Goal: Information Seeking & Learning: Find specific fact

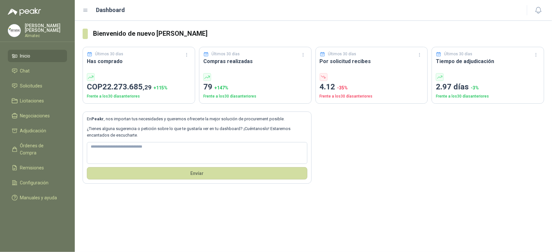
click at [517, 146] on div "En Peakr , nos importan tus necesidades y queremos ofrecerte la mejor solución …" at bounding box center [313, 144] width 461 height 80
click at [26, 89] on link "Solicitudes" at bounding box center [37, 86] width 59 height 12
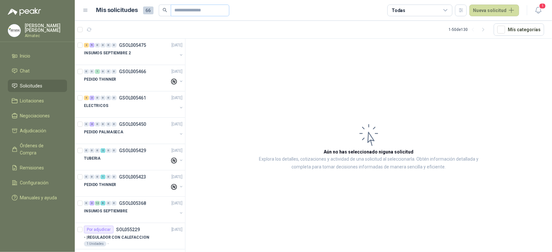
click at [172, 10] on span at bounding box center [200, 11] width 59 height 12
drag, startPoint x: 179, startPoint y: 10, endPoint x: 190, endPoint y: 19, distance: 13.6
click at [182, 12] on input "text" at bounding box center [198, 10] width 46 height 11
type input "*****"
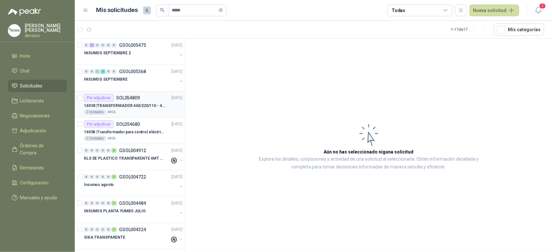
click at [141, 106] on p "16938 | TRANSFORMADOR 440/220/110 - 45O VA" at bounding box center [124, 106] width 81 height 6
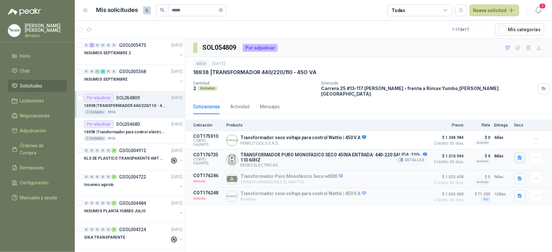
click at [517, 155] on icon "button" at bounding box center [520, 158] width 6 height 6
click at [483, 138] on button "CATALOGO 2.023.pdf" at bounding box center [487, 140] width 49 height 7
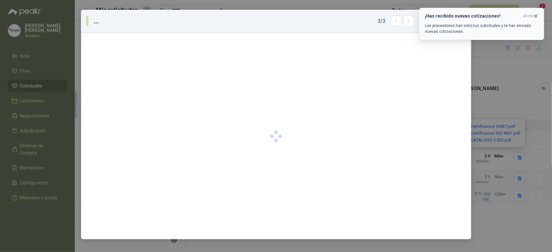
click at [533, 17] on icon "button" at bounding box center [536, 16] width 6 height 6
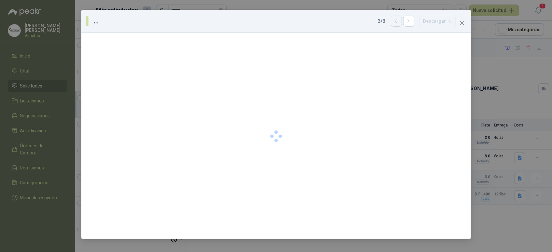
click at [395, 22] on icon "button" at bounding box center [396, 22] width 6 height 6
click at [469, 23] on div "... 2 / 3 Descargar" at bounding box center [276, 21] width 390 height 23
click at [462, 23] on icon "close" at bounding box center [462, 23] width 4 height 4
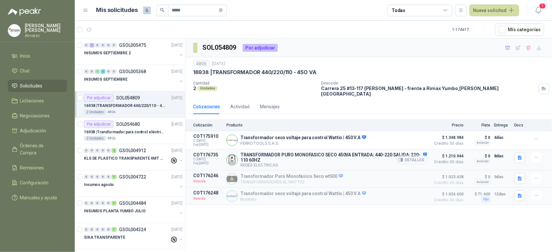
click at [411, 155] on button "Detalles" at bounding box center [411, 159] width 31 height 9
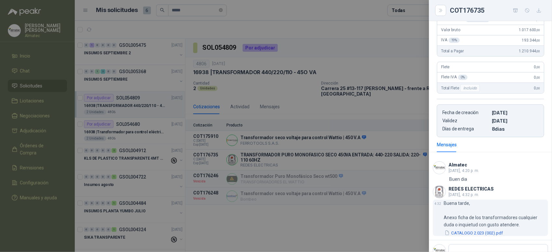
scroll to position [193, 0]
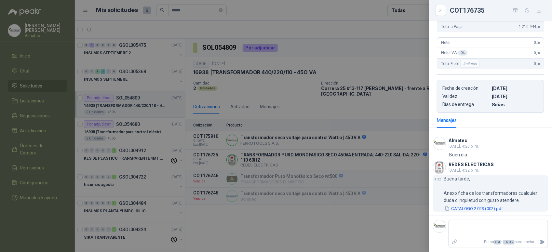
click at [475, 210] on button "CATALOGO 2.023 (002).pdf" at bounding box center [474, 208] width 60 height 7
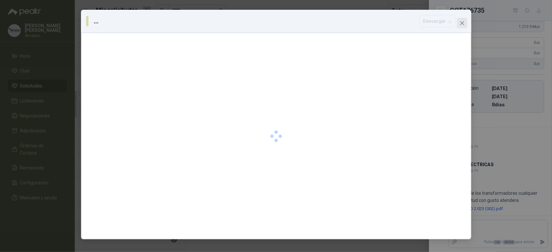
click at [463, 25] on icon "close" at bounding box center [461, 22] width 5 height 5
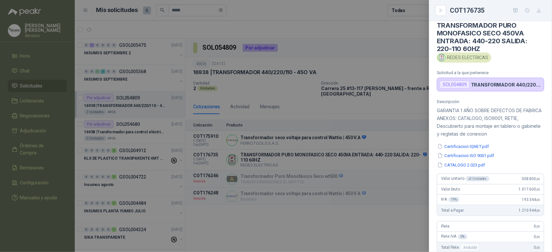
scroll to position [0, 0]
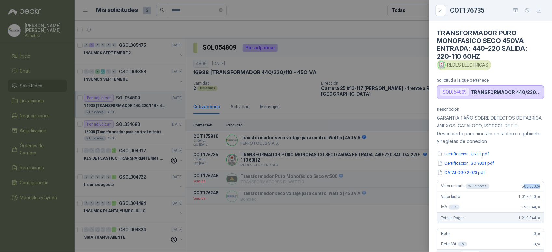
drag, startPoint x: 519, startPoint y: 190, endPoint x: 543, endPoint y: 188, distance: 24.8
click at [543, 188] on div "Descripción GARANTIA 1 AÑO SOBRE DEFECTOS DE FABRICA ANEXOS: CATALOGO, ISO9001,…" at bounding box center [490, 205] width 123 height 197
drag, startPoint x: 543, startPoint y: 188, endPoint x: 515, endPoint y: 186, distance: 28.4
click at [515, 186] on div "Valor unitario x 2 Unidades 508.800 ,00" at bounding box center [490, 186] width 107 height 10
drag, startPoint x: 516, startPoint y: 186, endPoint x: 545, endPoint y: 186, distance: 28.6
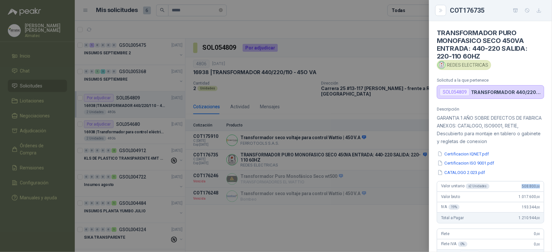
click at [545, 186] on div "Descripción GARANTIA 1 AÑO SOBRE DEFECTOS DE FABRICA ANEXOS: CATALOGO, ISO9001,…" at bounding box center [490, 205] width 123 height 197
copy span "508.800 ,00"
drag, startPoint x: 487, startPoint y: 65, endPoint x: 447, endPoint y: 66, distance: 40.0
click at [447, 66] on div "REDES ELECTRICAS" at bounding box center [464, 65] width 54 height 10
copy div "REDES ELECTRICAS"
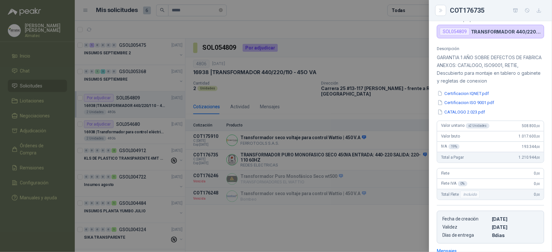
scroll to position [81, 0]
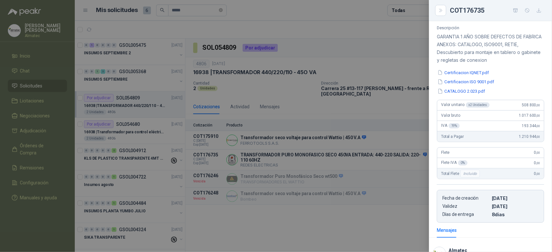
click at [273, 99] on div at bounding box center [276, 126] width 552 height 252
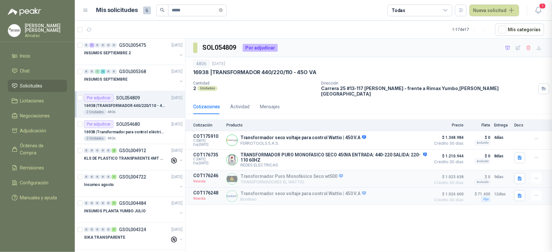
scroll to position [193, 0]
click at [223, 10] on icon "close-circle" at bounding box center [221, 10] width 4 height 4
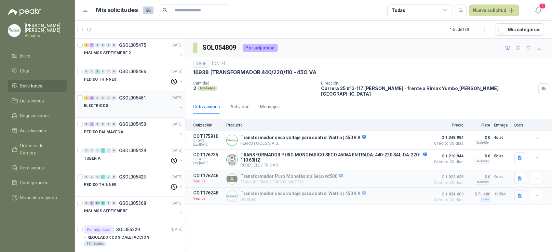
click at [135, 103] on div "ELECTRICOS" at bounding box center [130, 106] width 93 height 8
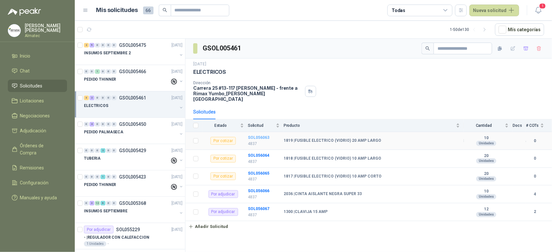
click at [260, 135] on b "SOL056063" at bounding box center [258, 137] width 21 height 5
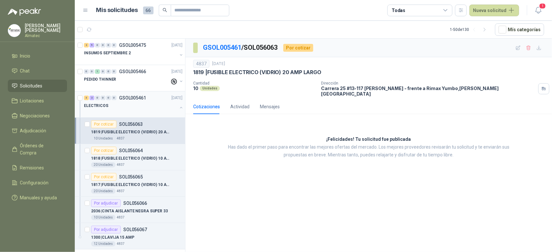
click at [178, 109] on button "button" at bounding box center [180, 107] width 5 height 5
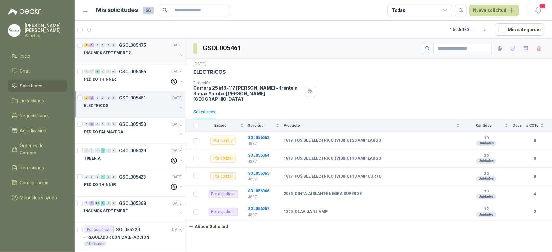
click at [136, 56] on div "INSUMOS SEPTIEMBRE 2" at bounding box center [130, 53] width 93 height 8
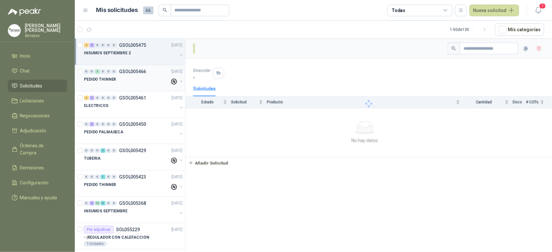
click at [134, 83] on div at bounding box center [127, 85] width 86 height 5
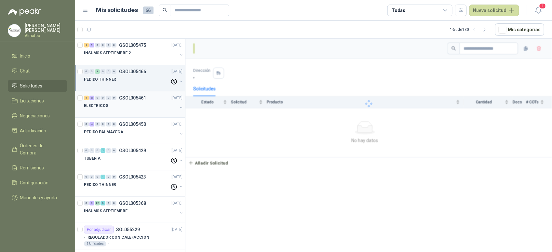
click at [134, 107] on div "ELECTRICOS" at bounding box center [130, 106] width 93 height 8
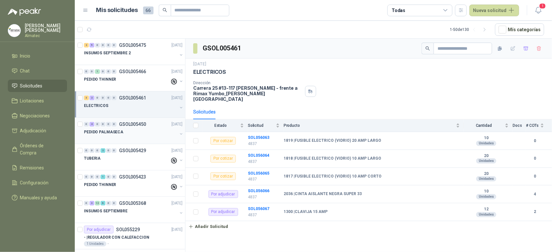
click at [137, 133] on div "PEDIDO PALMASECA" at bounding box center [130, 132] width 93 height 8
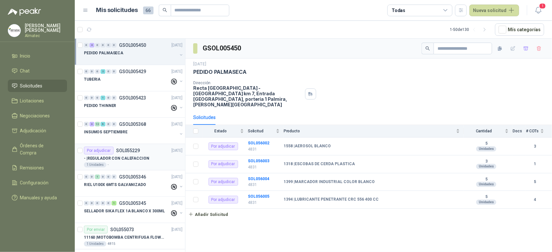
scroll to position [81, 0]
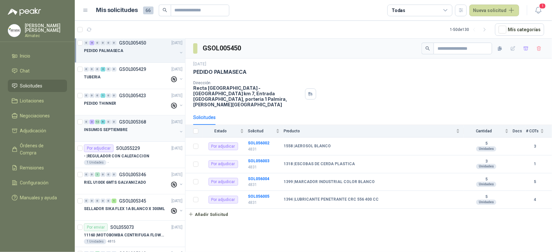
click at [139, 131] on div "INSUMOS SEPTIEMBRE" at bounding box center [130, 130] width 93 height 8
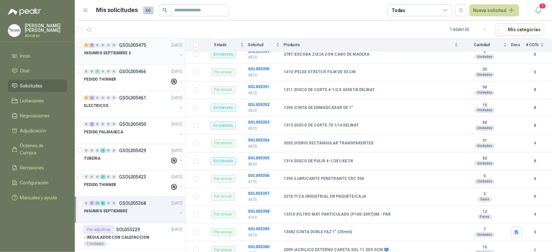
click at [134, 50] on div "INSUMOS SEPTIEMBRE 2" at bounding box center [130, 53] width 93 height 8
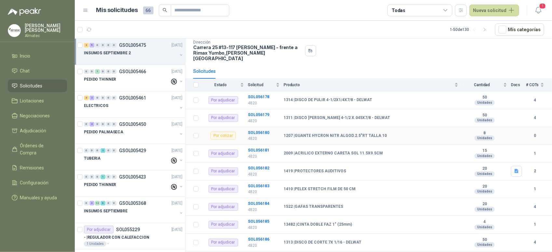
scroll to position [80, 0]
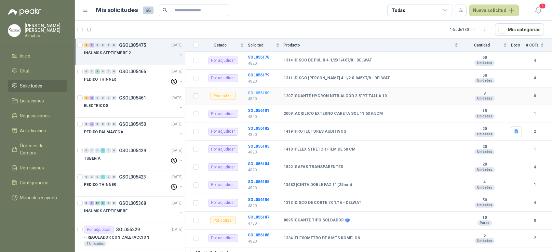
click at [254, 91] on b "SOL056180" at bounding box center [258, 93] width 21 height 5
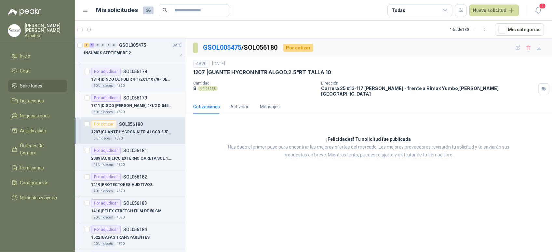
click at [128, 102] on div "1311 | DISCO DE CORTE 4-1/2 X.045X7/8 - DELWAT" at bounding box center [136, 106] width 91 height 8
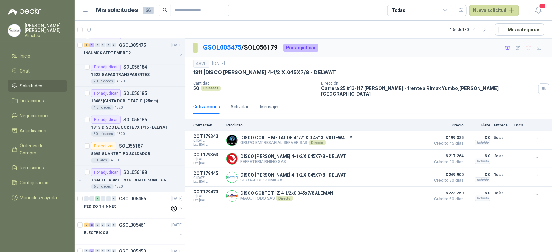
scroll to position [244, 0]
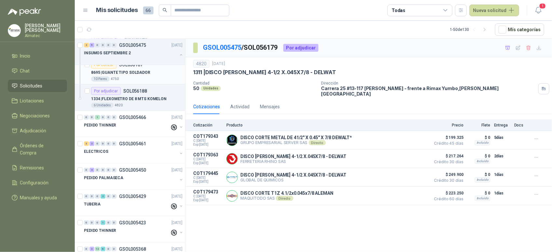
click at [146, 76] on div "8695 | GUANTE TIPO SOLDADOR" at bounding box center [136, 73] width 91 height 8
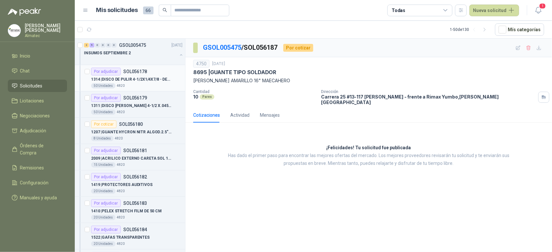
click at [134, 83] on div "1314 | DISCO DE PULIR 4-1/2X1/4X7/8 - DELWAT" at bounding box center [136, 79] width 91 height 8
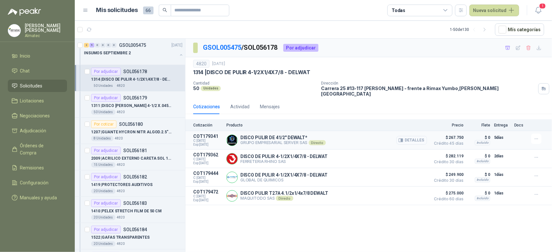
click at [407, 136] on button "Detalles" at bounding box center [411, 140] width 31 height 9
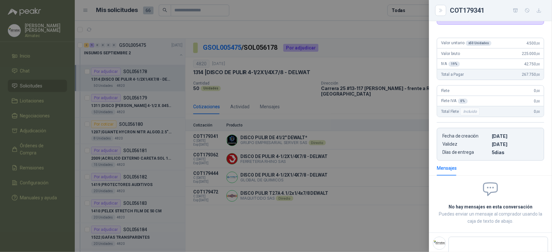
scroll to position [25, 0]
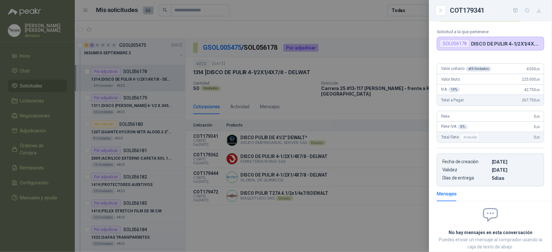
click at [322, 151] on div at bounding box center [276, 126] width 552 height 252
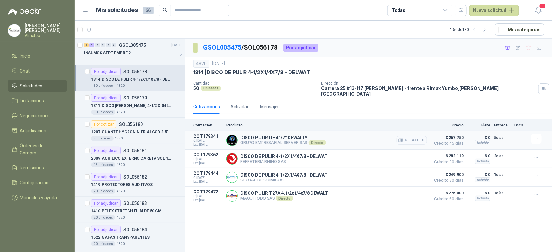
click at [407, 136] on button "Detalles" at bounding box center [411, 140] width 31 height 9
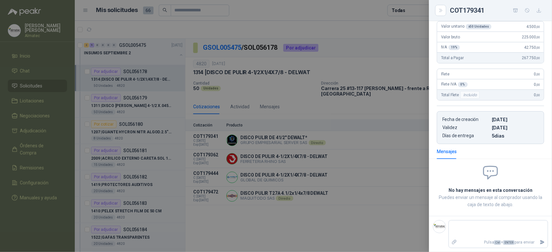
click at [368, 174] on div at bounding box center [276, 126] width 552 height 252
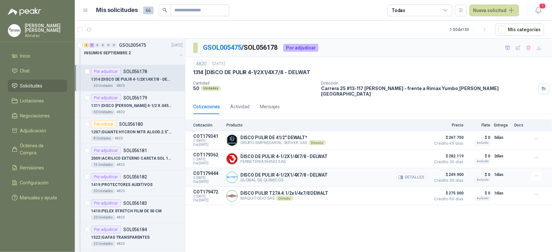
click at [413, 175] on button "Detalles" at bounding box center [411, 177] width 31 height 9
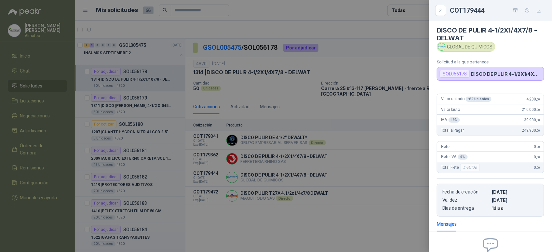
scroll to position [0, 0]
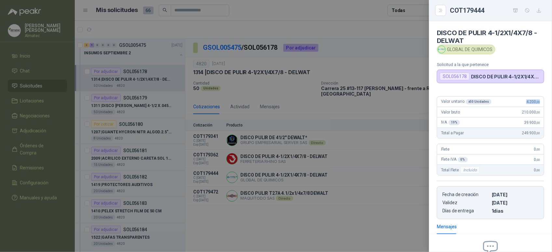
drag, startPoint x: 518, startPoint y: 98, endPoint x: 544, endPoint y: 101, distance: 26.9
click at [544, 101] on div "Valor unitario x 50 Unidades 4.200 ,00 Valor bruto 210.000 ,00 IVA 19 % 39.900 …" at bounding box center [490, 155] width 123 height 128
copy span "4.200 ,00"
click at [214, 109] on div at bounding box center [276, 126] width 552 height 252
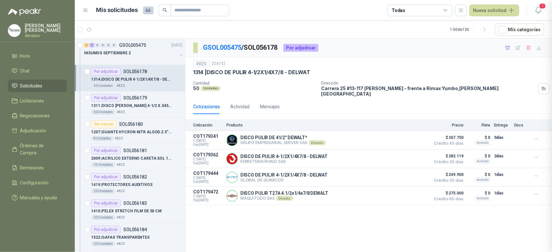
scroll to position [77, 0]
click at [142, 111] on div "50 Unidades 4820" at bounding box center [136, 112] width 91 height 5
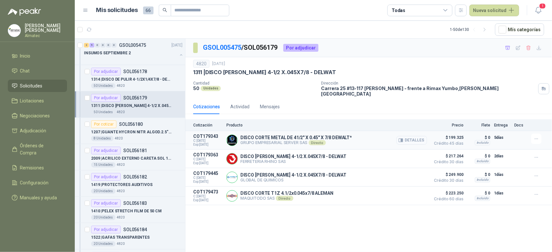
click at [415, 138] on button "Detalles" at bounding box center [411, 140] width 31 height 9
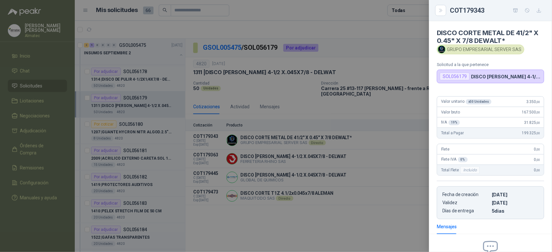
scroll to position [74, 0]
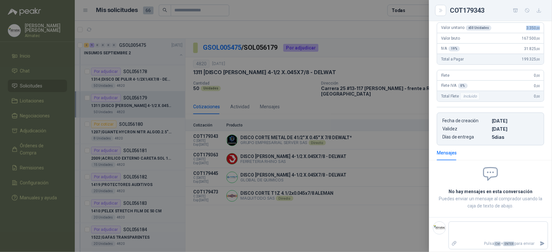
drag, startPoint x: 516, startPoint y: 29, endPoint x: 542, endPoint y: 29, distance: 26.7
click at [542, 29] on div "Valor unitario x 50 Unidades 3.350 ,00 Valor bruto 167.500 ,00 IVA 19 % 31.825 …" at bounding box center [490, 81] width 123 height 128
copy span "3.350 ,00"
click at [343, 147] on div at bounding box center [276, 126] width 552 height 252
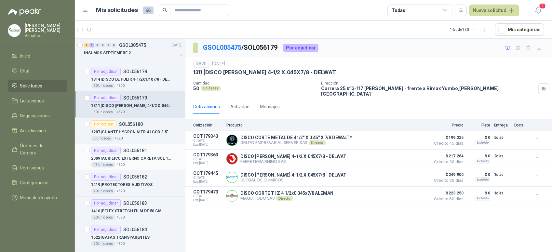
click at [134, 153] on p "SOL056181" at bounding box center [135, 150] width 24 height 5
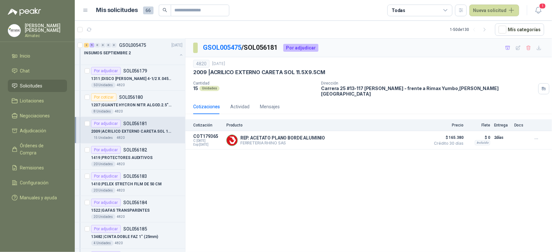
scroll to position [41, 0]
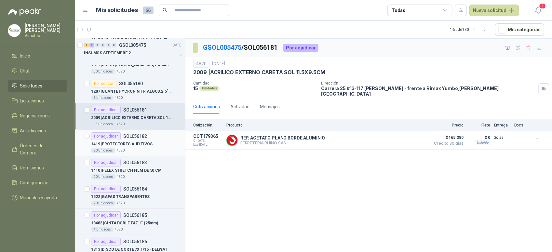
click at [139, 145] on p "1419 | PROTECTORES AUDITIVOS" at bounding box center [121, 144] width 61 height 6
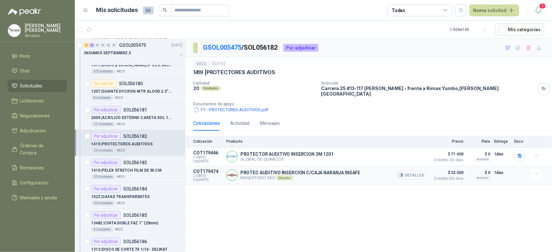
click at [420, 172] on button "Detalles" at bounding box center [411, 175] width 31 height 9
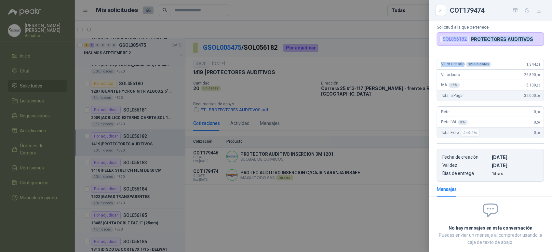
scroll to position [31, 0]
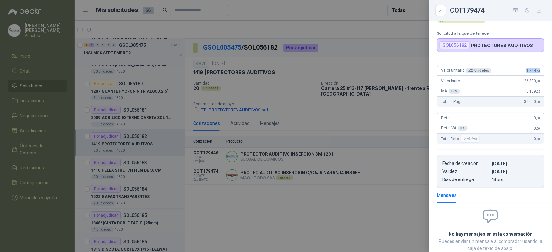
drag, startPoint x: 518, startPoint y: 30, endPoint x: 535, endPoint y: 75, distance: 48.0
click at [535, 75] on div "Valor unitario x 20 Unidades 1.344 ,54" at bounding box center [490, 70] width 107 height 10
copy span "1.344 ,54"
click at [152, 200] on div at bounding box center [276, 126] width 552 height 252
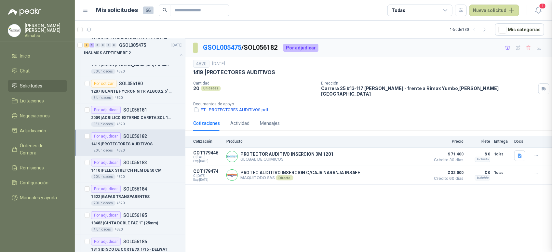
scroll to position [77, 0]
click at [148, 175] on div "20 Unidades 4820" at bounding box center [136, 176] width 91 height 5
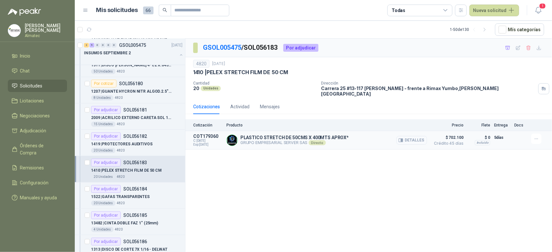
click at [419, 137] on button "Detalles" at bounding box center [411, 140] width 31 height 9
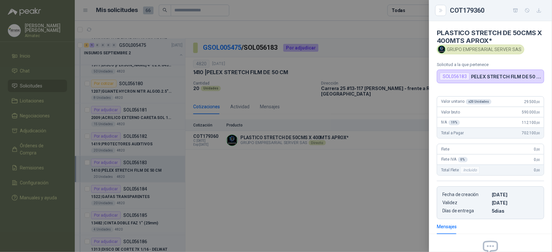
scroll to position [74, 0]
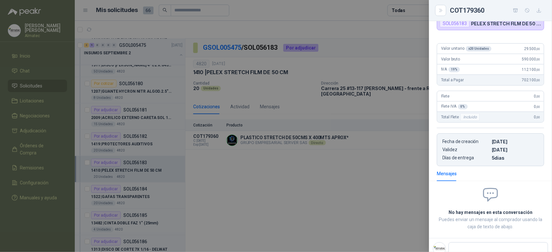
drag, startPoint x: 516, startPoint y: 30, endPoint x: 540, endPoint y: 28, distance: 24.1
click at [540, 28] on div "PLASTICO STRETCH DE 50CMS X 400MTS APROX* GRUPO EMPRESARIAL SERVER SAS Solicitu…" at bounding box center [490, 136] width 123 height 231
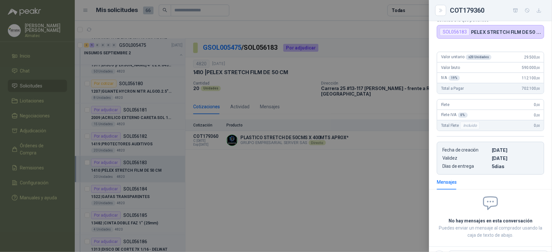
copy div "Valor unitario x 20 Unidades"
click at [524, 58] on span "29.500 ,00" at bounding box center [532, 57] width 16 height 5
drag, startPoint x: 532, startPoint y: 59, endPoint x: 537, endPoint y: 59, distance: 5.2
click at [537, 59] on div "Valor unitario x 20 Unidades 29.500 ,00" at bounding box center [490, 57] width 107 height 10
copy span "29.500 ,00"
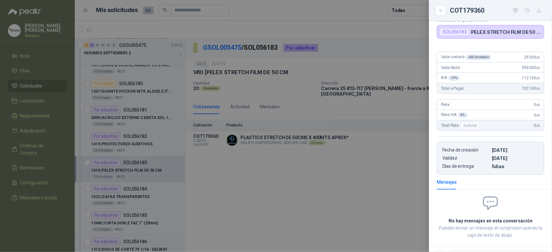
click at [293, 145] on div at bounding box center [276, 126] width 552 height 252
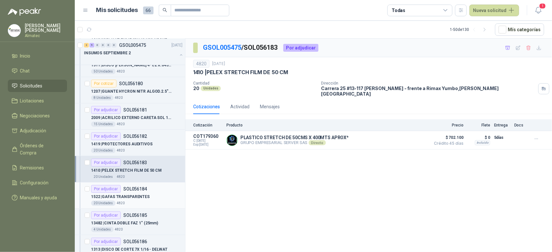
click at [137, 197] on p "1522 | GAFAS TRANSPARENTES" at bounding box center [120, 197] width 59 height 6
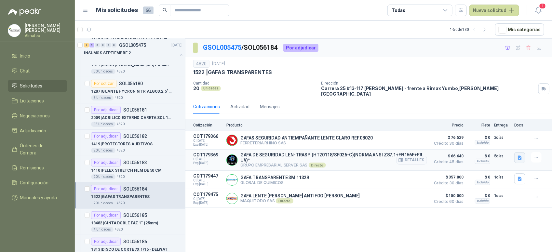
click at [519, 156] on icon "button" at bounding box center [519, 158] width 4 height 4
click at [510, 139] on button "image.png" at bounding box center [507, 140] width 28 height 7
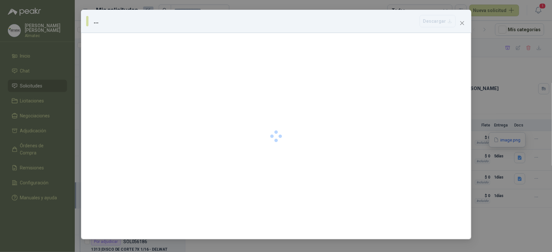
click at [512, 216] on div "... Descargar" at bounding box center [276, 126] width 552 height 252
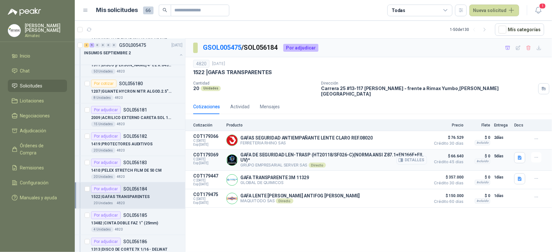
click at [412, 159] on button "Detalles" at bounding box center [411, 160] width 31 height 9
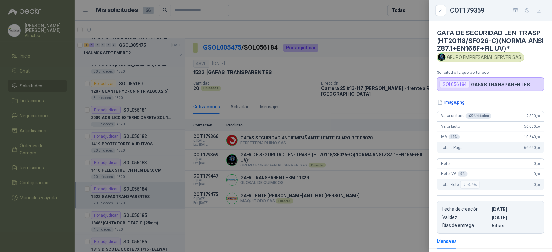
click at [387, 200] on div at bounding box center [276, 126] width 552 height 252
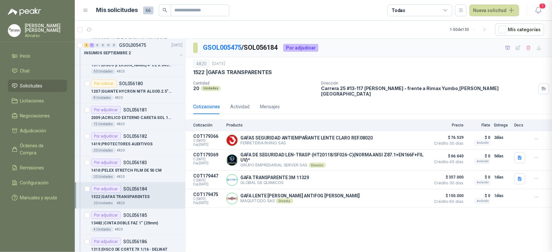
scroll to position [99, 0]
click at [418, 157] on button "Detalles" at bounding box center [411, 160] width 31 height 9
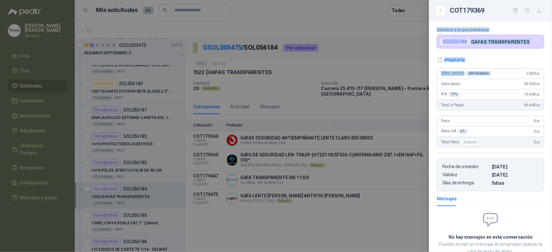
scroll to position [41, 0]
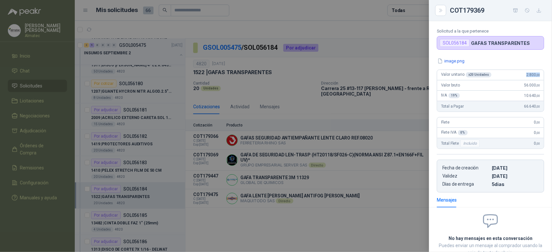
drag, startPoint x: 517, startPoint y: 25, endPoint x: 535, endPoint y: 85, distance: 62.1
click at [535, 80] on div "Valor unitario x 20 Unidades 2.800 ,00" at bounding box center [490, 75] width 107 height 10
copy span "2.800 ,00"
click at [265, 199] on div at bounding box center [276, 126] width 552 height 252
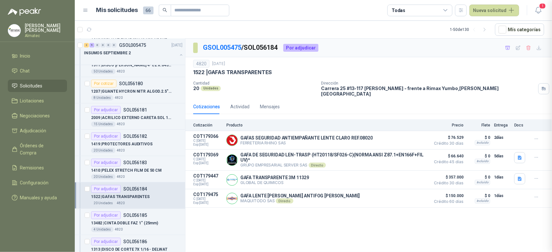
scroll to position [99, 0]
click at [138, 221] on p "13482 | CINTA DOBLE FAZ 1" (25mm)" at bounding box center [124, 223] width 67 height 6
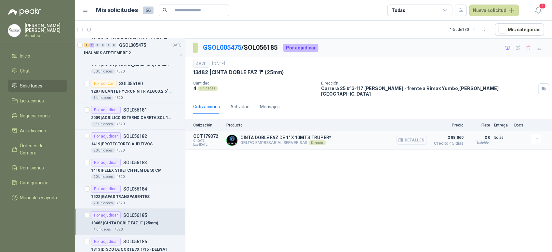
click at [420, 136] on button "Detalles" at bounding box center [411, 140] width 31 height 9
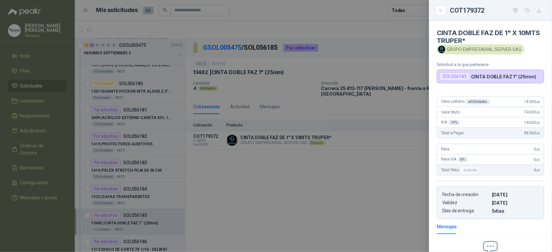
scroll to position [74, 0]
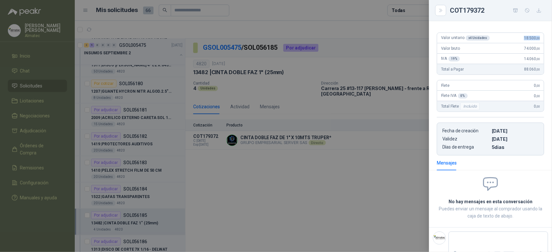
drag, startPoint x: 518, startPoint y: 27, endPoint x: 539, endPoint y: 28, distance: 20.5
click at [539, 28] on div "Valor unitario x 4 Unidades 18.500 ,00 Valor bruto 74.000 ,00 IVA 19 % 14.060 ,…" at bounding box center [490, 91] width 123 height 128
copy span "18.500 ,00"
click at [266, 175] on div at bounding box center [276, 126] width 552 height 252
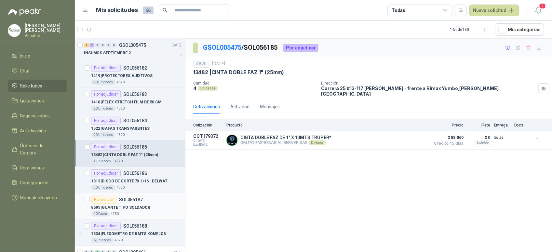
scroll to position [122, 0]
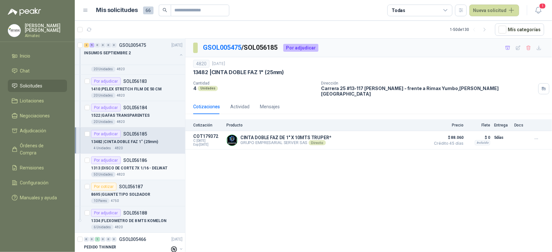
click at [137, 162] on p "SOL056186" at bounding box center [135, 160] width 24 height 5
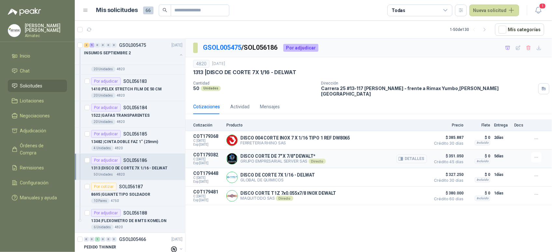
click at [423, 155] on button "Detalles" at bounding box center [411, 158] width 31 height 9
click at [415, 157] on button "Detalles" at bounding box center [411, 158] width 31 height 9
click at [418, 158] on button "Detalles" at bounding box center [411, 158] width 31 height 9
click at [413, 174] on button "Detalles" at bounding box center [411, 177] width 31 height 9
click at [288, 172] on p "DISCO DE CORTE 7X 1/16 - DELWAT" at bounding box center [277, 174] width 74 height 5
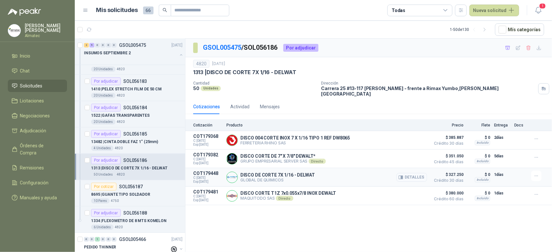
click at [418, 173] on button "Detalles" at bounding box center [411, 177] width 31 height 9
drag, startPoint x: 418, startPoint y: 173, endPoint x: 299, endPoint y: 105, distance: 137.4
click at [0, 0] on button "Detalles" at bounding box center [0, 0] width 0 height 0
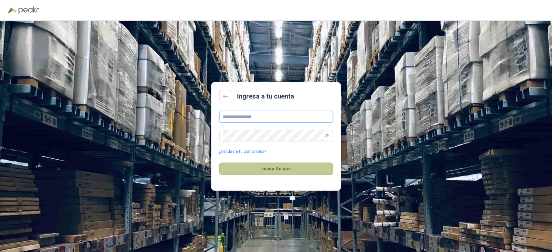
type input "**********"
click at [307, 171] on button "Iniciar Sesión" at bounding box center [276, 169] width 114 height 12
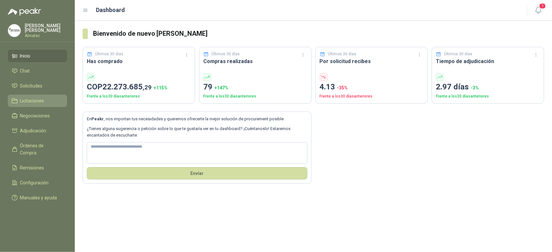
click at [31, 95] on link "Licitaciones" at bounding box center [37, 101] width 59 height 12
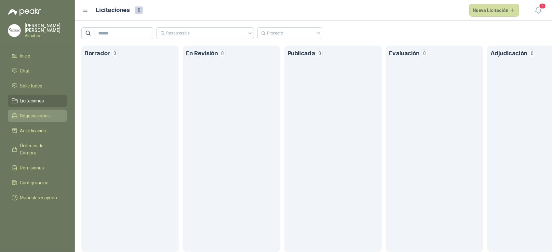
click at [40, 116] on span "Negociaciones" at bounding box center [35, 115] width 30 height 7
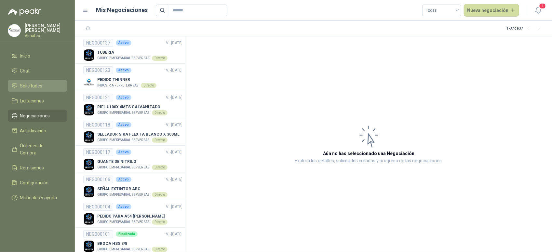
click at [38, 82] on span "Solicitudes" at bounding box center [31, 85] width 22 height 7
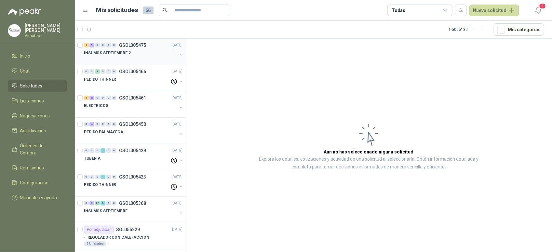
click at [134, 54] on div "INSUMOS SEPTIEMBRE 2" at bounding box center [130, 53] width 93 height 8
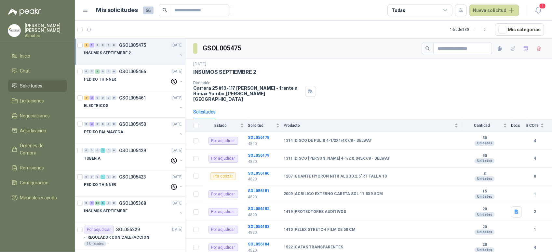
click at [178, 56] on button "button" at bounding box center [180, 54] width 5 height 5
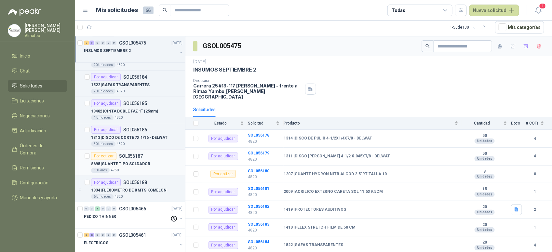
scroll to position [163, 0]
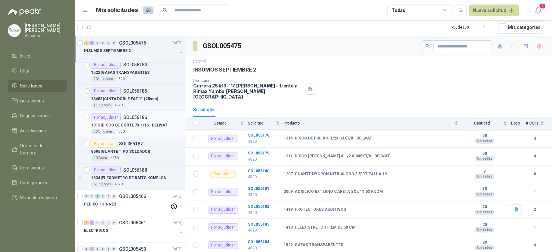
click at [149, 136] on article "Por adjudicar SOL056186 1313 | DISCO [PERSON_NAME] 7X 1/16 - DELWAT 50 Unidades…" at bounding box center [130, 124] width 110 height 26
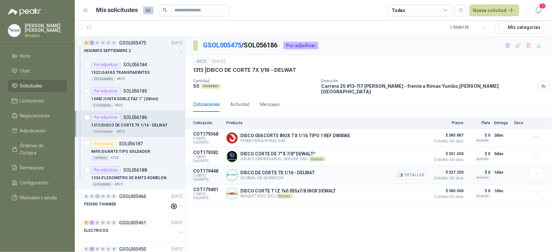
click at [413, 173] on button "Detalles" at bounding box center [411, 175] width 31 height 9
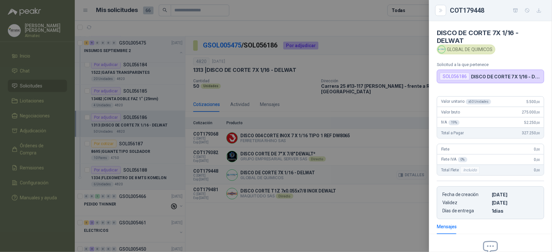
scroll to position [74, 0]
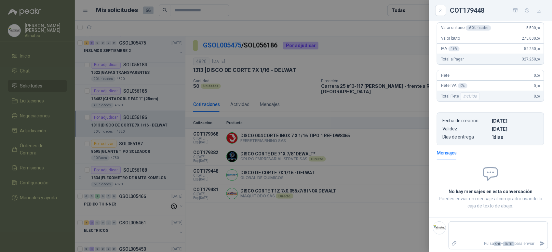
click at [345, 210] on div at bounding box center [276, 126] width 552 height 252
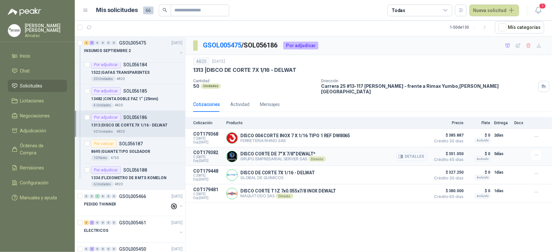
click at [412, 152] on button "Detalles" at bounding box center [411, 156] width 31 height 9
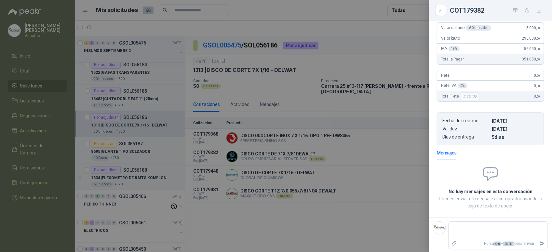
click at [383, 160] on div at bounding box center [276, 126] width 552 height 252
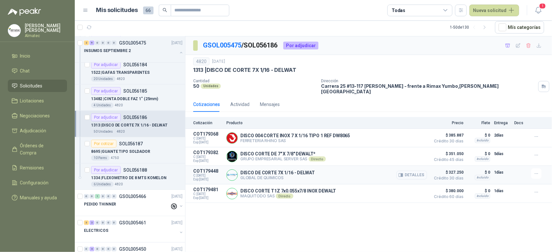
click at [415, 173] on button "Detalles" at bounding box center [411, 175] width 31 height 9
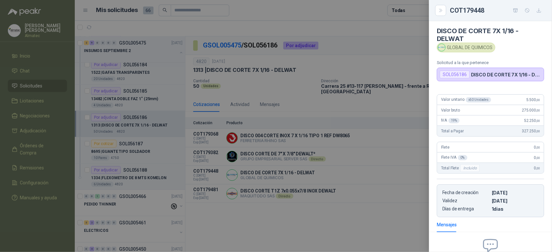
scroll to position [0, 0]
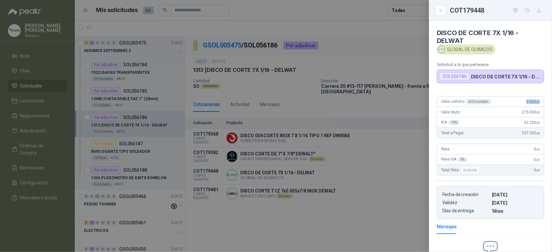
drag, startPoint x: 520, startPoint y: 103, endPoint x: 537, endPoint y: 101, distance: 17.1
click at [537, 101] on div "Valor unitario x 50 Unidades 5.500 ,00" at bounding box center [490, 102] width 107 height 10
copy span "5.500 ,00"
drag, startPoint x: 298, startPoint y: 207, endPoint x: 130, endPoint y: 170, distance: 172.2
click at [297, 207] on div at bounding box center [276, 126] width 552 height 252
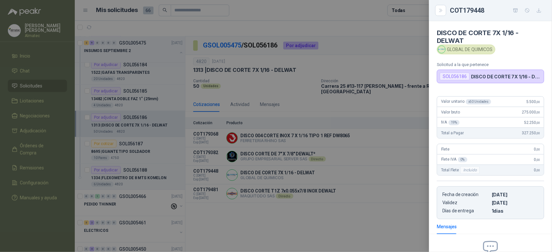
scroll to position [77, 0]
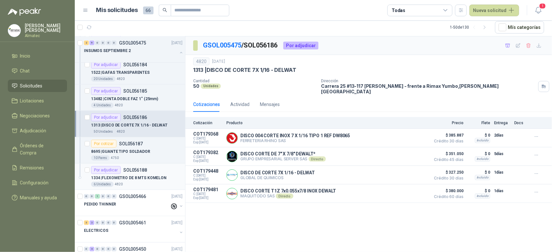
click at [134, 180] on p "1334 | FLEXOMETRO DE 8 MTS KOMELON" at bounding box center [128, 178] width 75 height 6
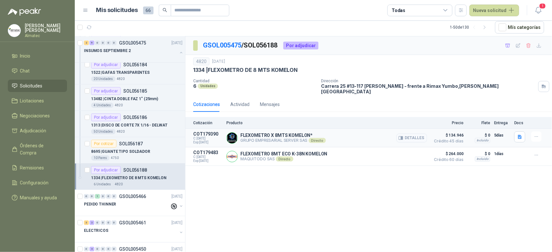
click at [412, 135] on button "Detalles" at bounding box center [411, 138] width 31 height 9
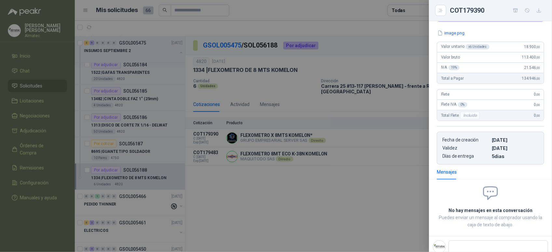
scroll to position [40, 0]
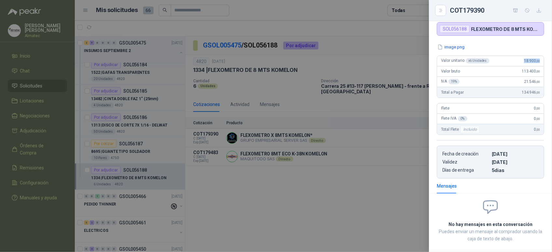
drag, startPoint x: 516, startPoint y: 70, endPoint x: 550, endPoint y: 69, distance: 33.5
click at [550, 69] on div "FLEXOMETRO X 8MTS KOMELON* GRUPO EMPRESARIAL SERVER SAS Solicitud a la que pert…" at bounding box center [490, 136] width 123 height 231
copy span "18.900 ,00"
drag, startPoint x: 290, startPoint y: 199, endPoint x: 290, endPoint y: 195, distance: 3.6
click at [290, 198] on div at bounding box center [276, 126] width 552 height 252
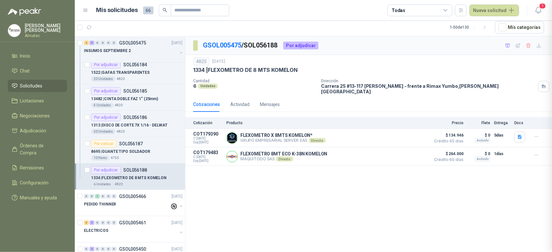
scroll to position [84, 0]
click at [178, 50] on button "button" at bounding box center [180, 52] width 5 height 5
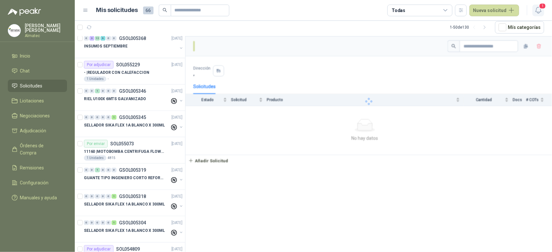
click at [532, 12] on button "1" at bounding box center [538, 11] width 12 height 12
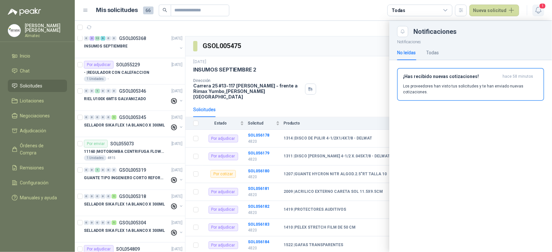
click at [538, 7] on icon "button" at bounding box center [538, 10] width 8 height 8
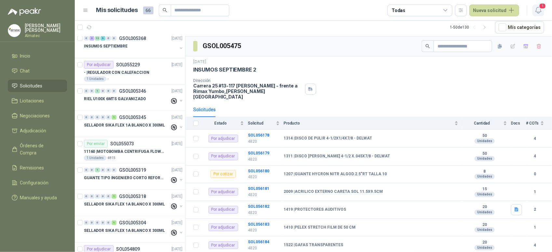
click at [542, 7] on span "1" at bounding box center [542, 6] width 7 height 6
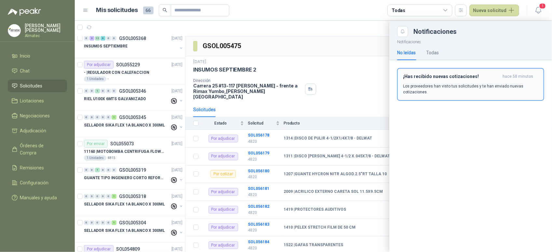
click at [473, 74] on h3 "¡Has recibido nuevas cotizaciones!" at bounding box center [451, 77] width 97 height 6
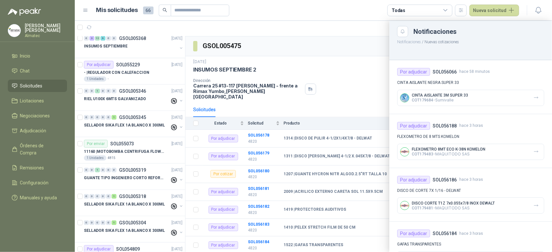
click at [338, 68] on div at bounding box center [313, 136] width 477 height 231
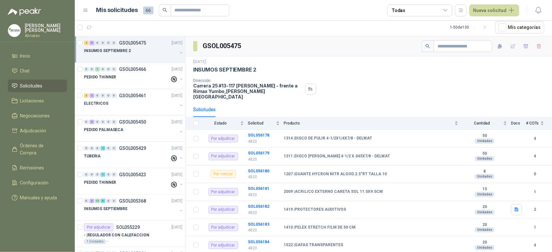
click at [143, 50] on div "INSUMOS SEPTIEMBRE 2" at bounding box center [130, 51] width 93 height 8
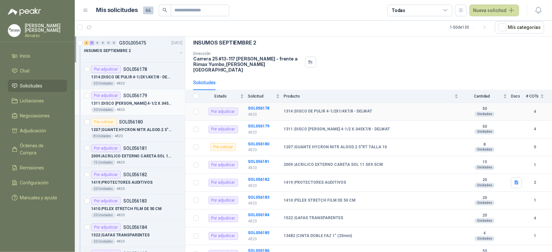
scroll to position [41, 0]
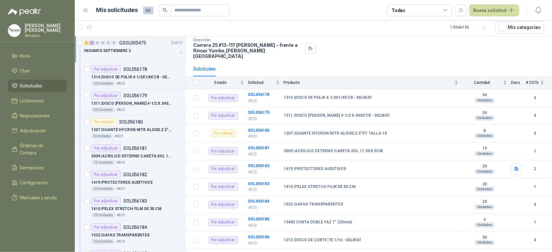
click at [178, 54] on button "button" at bounding box center [180, 52] width 5 height 5
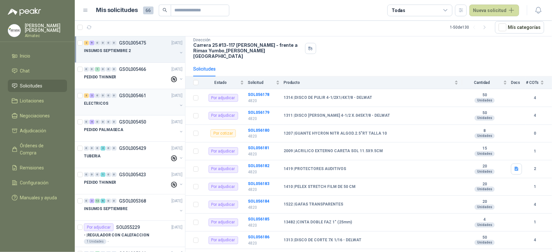
click at [127, 105] on div "ELECTRICOS" at bounding box center [130, 103] width 93 height 8
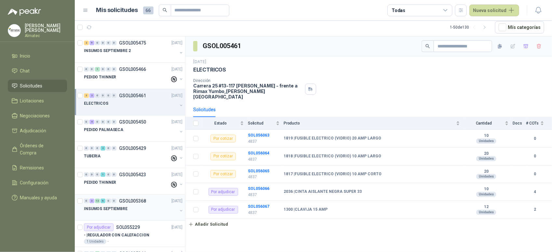
click at [137, 204] on div "0 3 12 6 0 0 GSOL005368 [DATE]" at bounding box center [134, 201] width 100 height 8
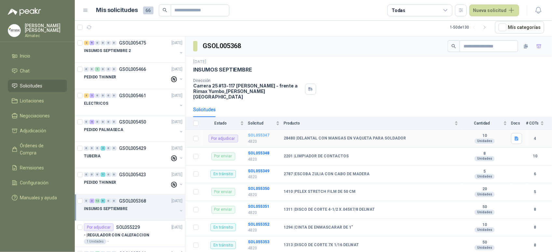
click at [257, 133] on b "SOL055347" at bounding box center [258, 135] width 21 height 5
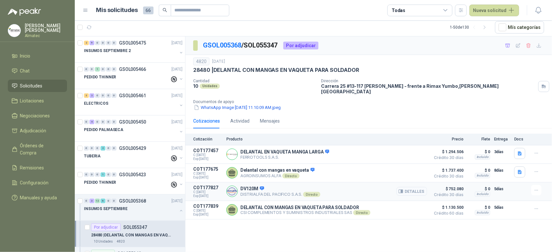
click at [409, 187] on button "Detalles" at bounding box center [411, 191] width 31 height 9
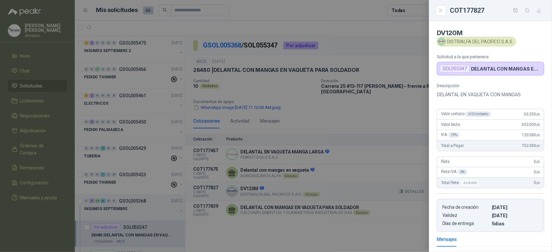
scroll to position [64, 0]
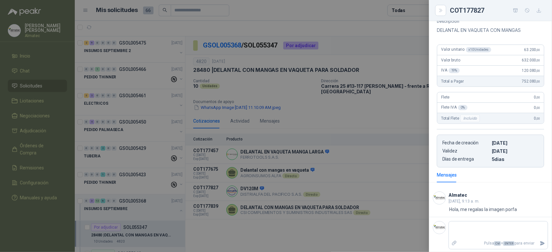
click at [384, 210] on div at bounding box center [276, 126] width 552 height 252
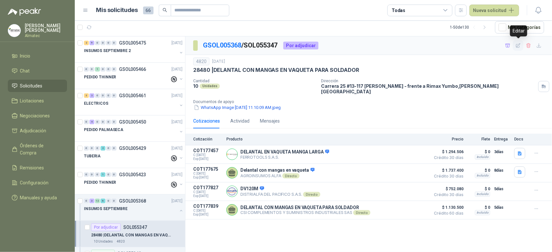
click at [517, 46] on icon "button" at bounding box center [518, 46] width 6 height 6
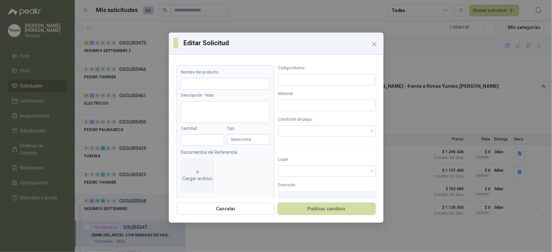
type input "**********"
type input "**"
type input "****"
type input "*****"
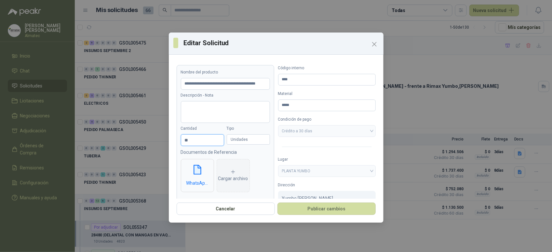
drag, startPoint x: 199, startPoint y: 144, endPoint x: 163, endPoint y: 141, distance: 36.8
click at [163, 141] on div "**********" at bounding box center [276, 126] width 552 height 252
type input "*"
click at [319, 214] on button "Publicar cambios" at bounding box center [326, 209] width 98 height 12
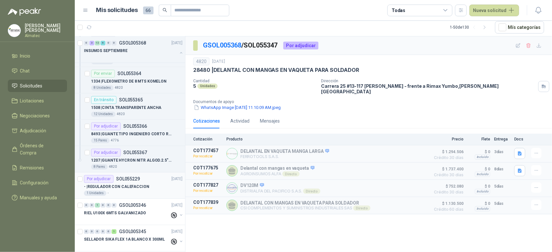
scroll to position [609, 0]
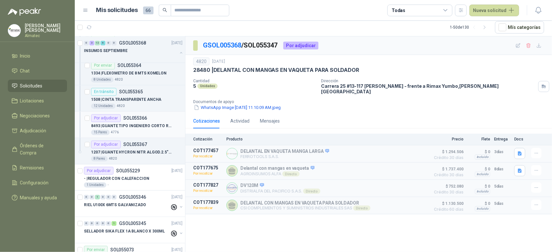
click at [149, 129] on p "8493 | GUANTE TIPO INGENIERO CORTO REFORZADO" at bounding box center [131, 126] width 81 height 6
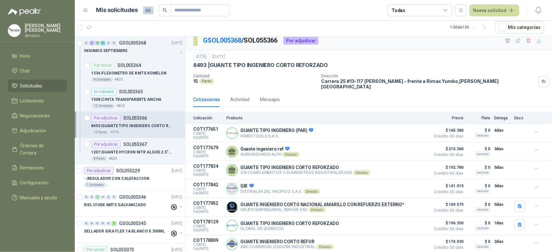
scroll to position [6, 0]
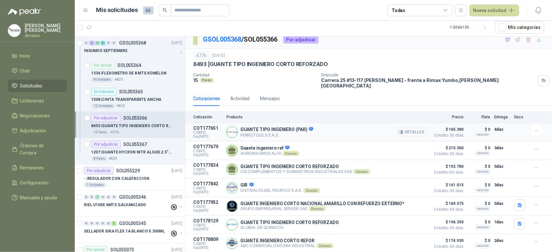
click at [411, 129] on button "Detalles" at bounding box center [411, 132] width 31 height 9
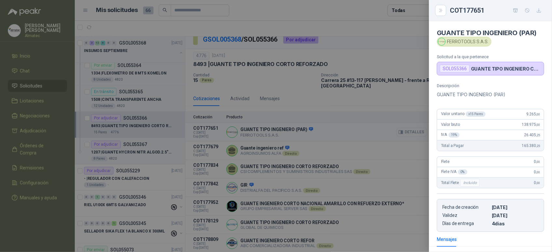
scroll to position [87, 0]
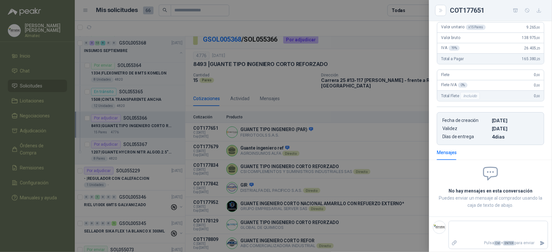
click at [407, 136] on div at bounding box center [276, 126] width 552 height 252
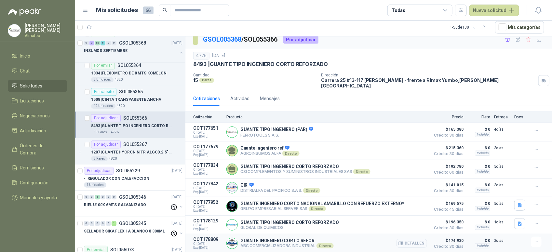
click at [406, 243] on button "Detalles" at bounding box center [411, 243] width 31 height 9
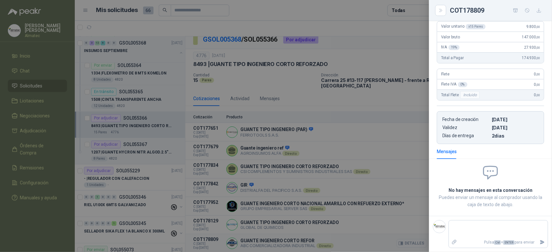
scroll to position [73, 0]
click at [393, 182] on div at bounding box center [276, 126] width 552 height 252
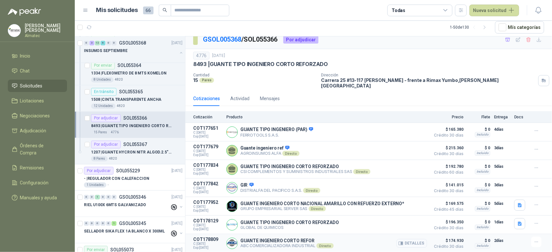
click at [412, 241] on button "Detalles" at bounding box center [411, 243] width 31 height 9
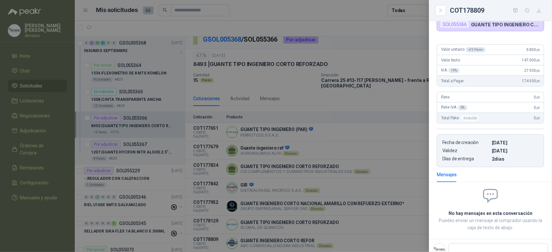
scroll to position [33, 0]
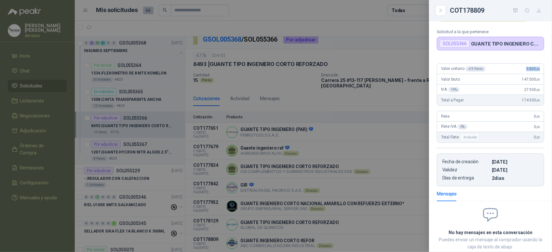
drag, startPoint x: 517, startPoint y: 68, endPoint x: 545, endPoint y: 69, distance: 27.3
click at [545, 69] on div "Valor unitario x 15 Pares 9.800 ,00 Valor bruto 147.000 ,00 IVA 19 % 27.930 ,00…" at bounding box center [490, 122] width 123 height 128
copy span "9.800 ,00"
drag, startPoint x: 300, startPoint y: 71, endPoint x: 215, endPoint y: 7, distance: 106.4
click at [300, 70] on div at bounding box center [276, 126] width 552 height 252
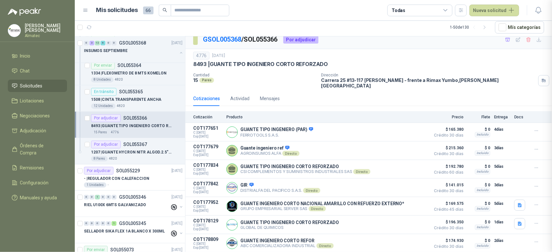
scroll to position [77, 0]
click at [410, 203] on button "Detalles" at bounding box center [411, 206] width 31 height 9
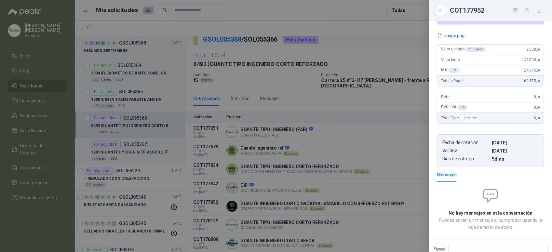
scroll to position [0, 0]
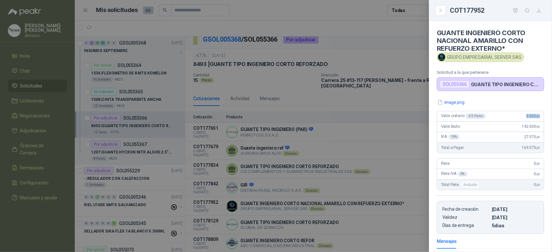
drag, startPoint x: 514, startPoint y: 117, endPoint x: 535, endPoint y: 119, distance: 21.2
click at [535, 119] on div "Valor unitario x 15 Pares 9.500 ,00" at bounding box center [490, 116] width 107 height 10
copy span "9.500 ,00"
click at [303, 93] on div at bounding box center [276, 126] width 552 height 252
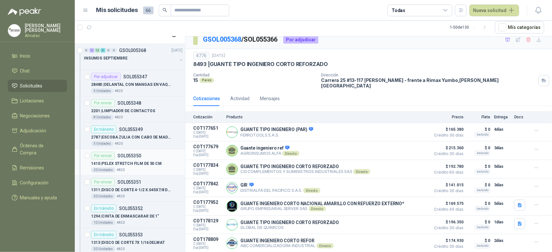
scroll to position [203, 0]
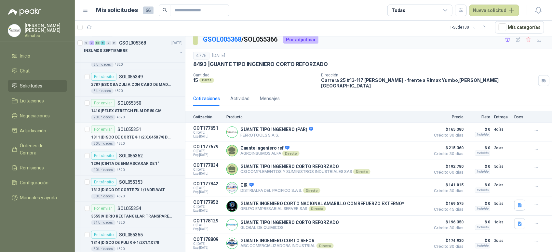
click at [143, 140] on p "1311 | DISCO [PERSON_NAME] 4-1/2 X.045X7/8 DELWAT" at bounding box center [131, 137] width 81 height 6
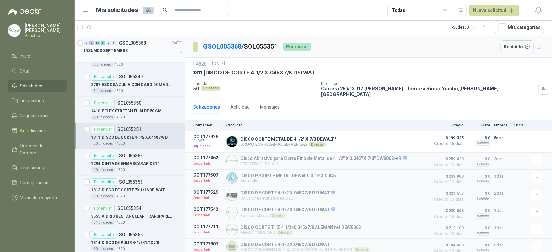
click at [178, 51] on button "button" at bounding box center [180, 52] width 5 height 5
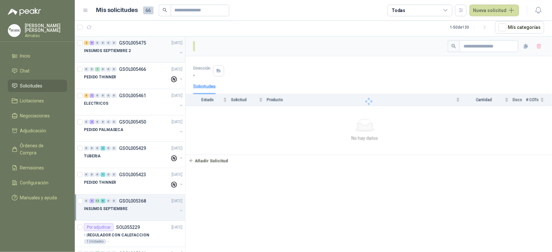
click at [131, 56] on div at bounding box center [130, 57] width 93 height 5
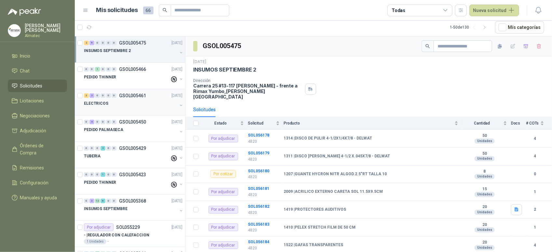
click at [139, 111] on div at bounding box center [130, 109] width 93 height 5
